Goal: Complete application form: Complete application form

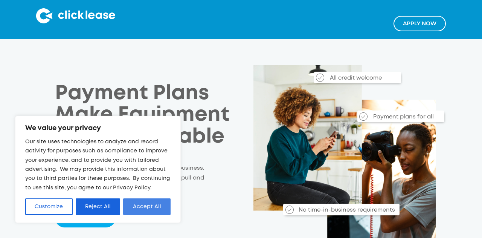
click at [143, 214] on button "Accept All" at bounding box center [146, 206] width 47 height 17
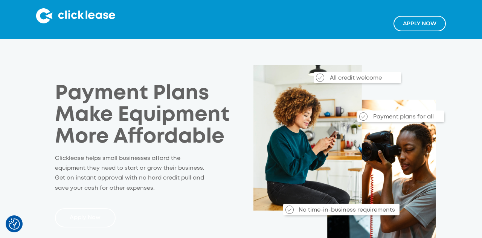
click at [88, 220] on link "Apply Now" at bounding box center [85, 218] width 61 height 20
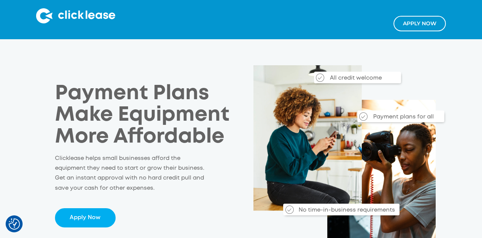
click at [416, 23] on link "Apply NOw" at bounding box center [419, 23] width 52 height 15
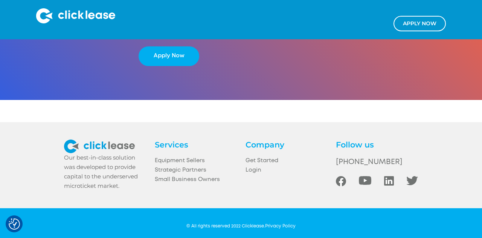
scroll to position [1476, 0]
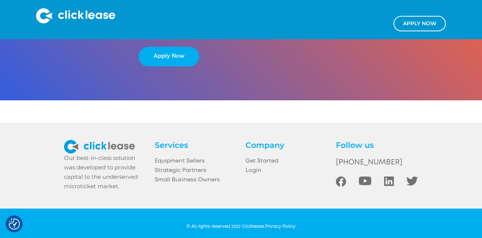
click at [341, 176] on img at bounding box center [341, 181] width 10 height 10
click at [340, 176] on img at bounding box center [341, 181] width 10 height 10
click at [197, 175] on link "Small Business Owners" at bounding box center [196, 179] width 82 height 9
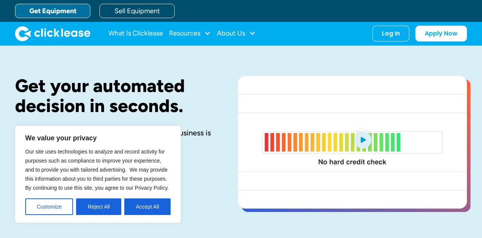
click at [189, 165] on div "Apply Now Learn More" at bounding box center [114, 167] width 199 height 17
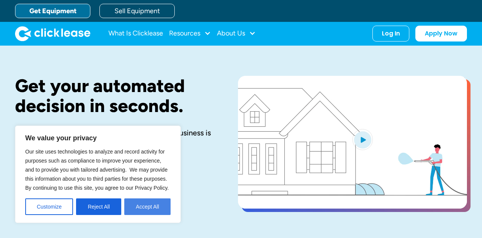
click at [139, 208] on button "Accept All" at bounding box center [147, 206] width 46 height 17
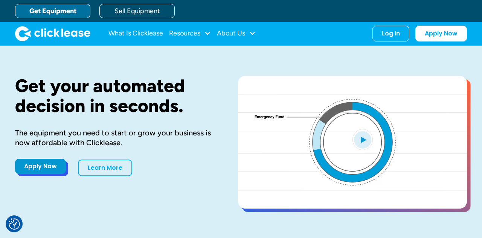
click at [45, 167] on link "Apply Now" at bounding box center [40, 166] width 51 height 15
